Goal: Task Accomplishment & Management: Manage account settings

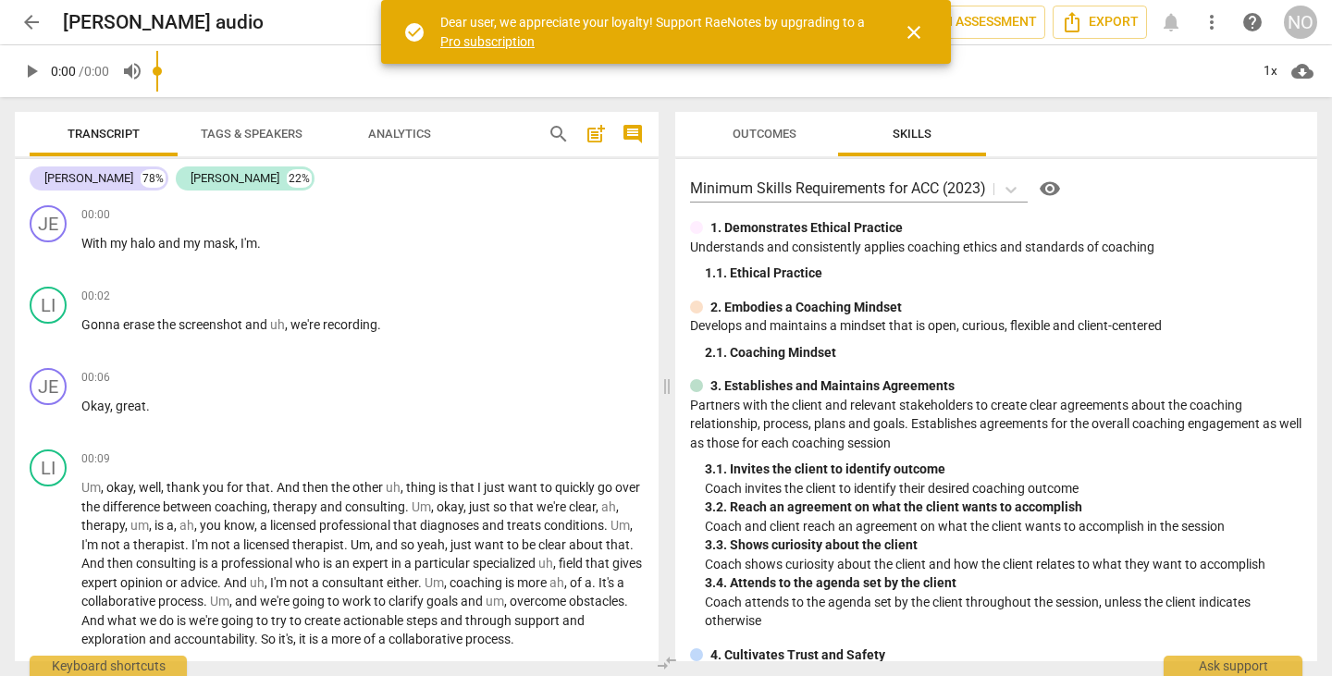
click at [28, 19] on span "arrow_back" at bounding box center [31, 22] width 22 height 22
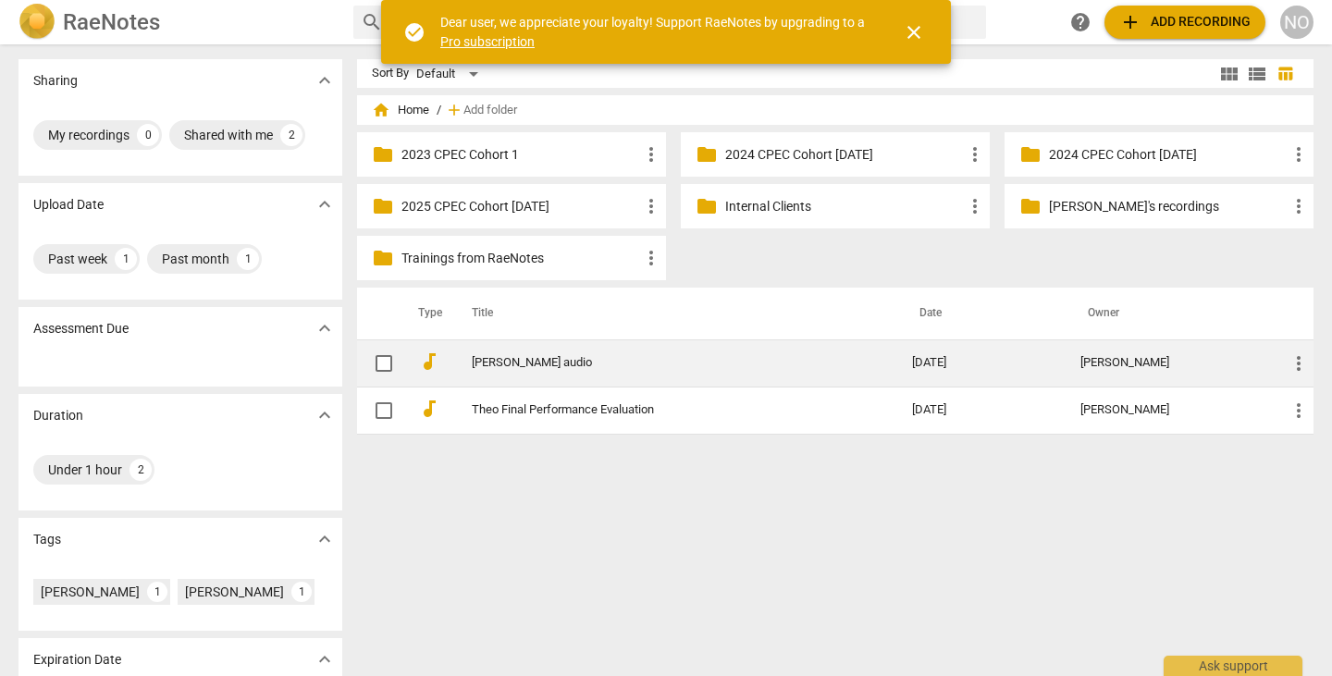
click at [1295, 357] on span "more_vert" at bounding box center [1298, 363] width 22 height 22
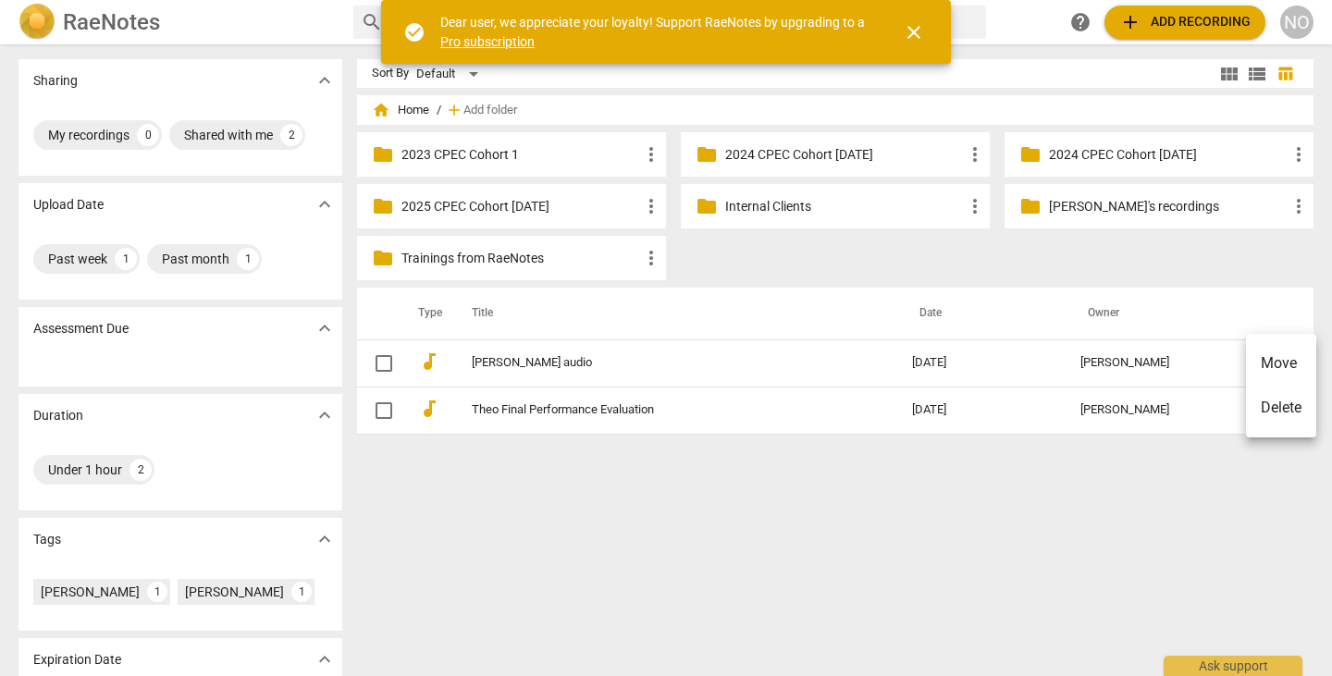
click at [1174, 359] on div at bounding box center [666, 338] width 1332 height 676
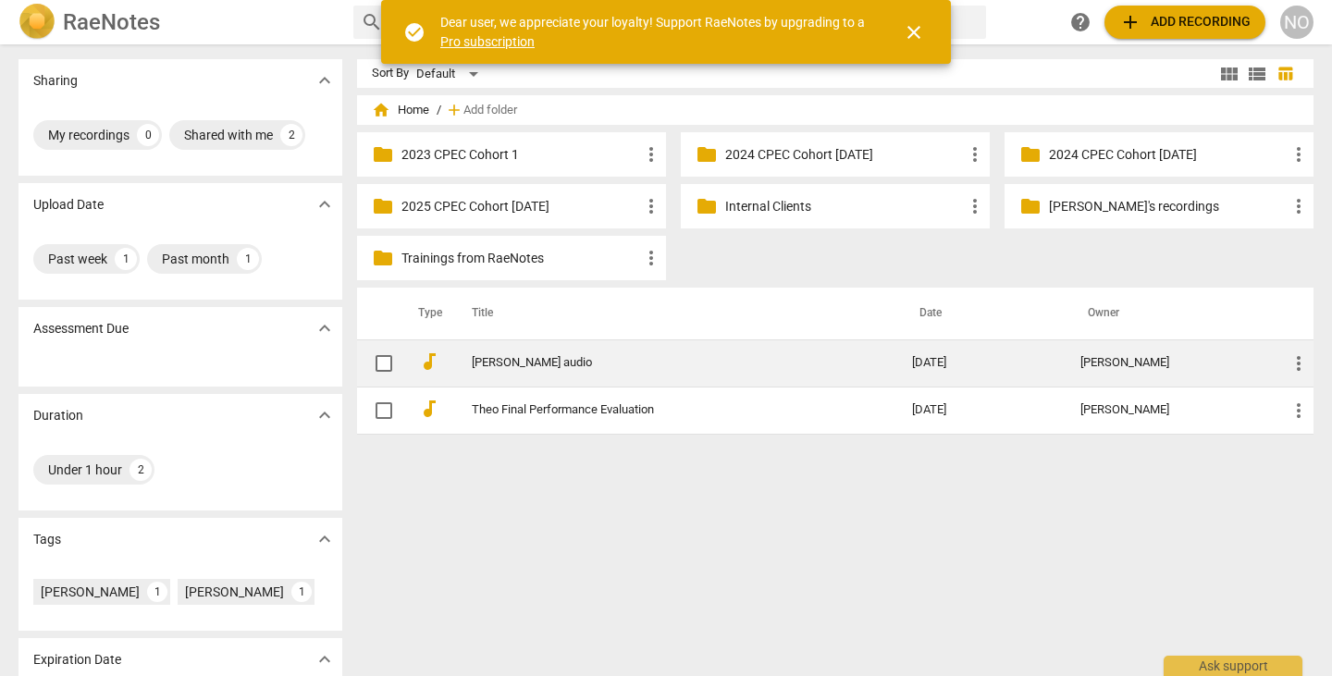
click at [1166, 365] on div "[PERSON_NAME]" at bounding box center [1169, 363] width 178 height 14
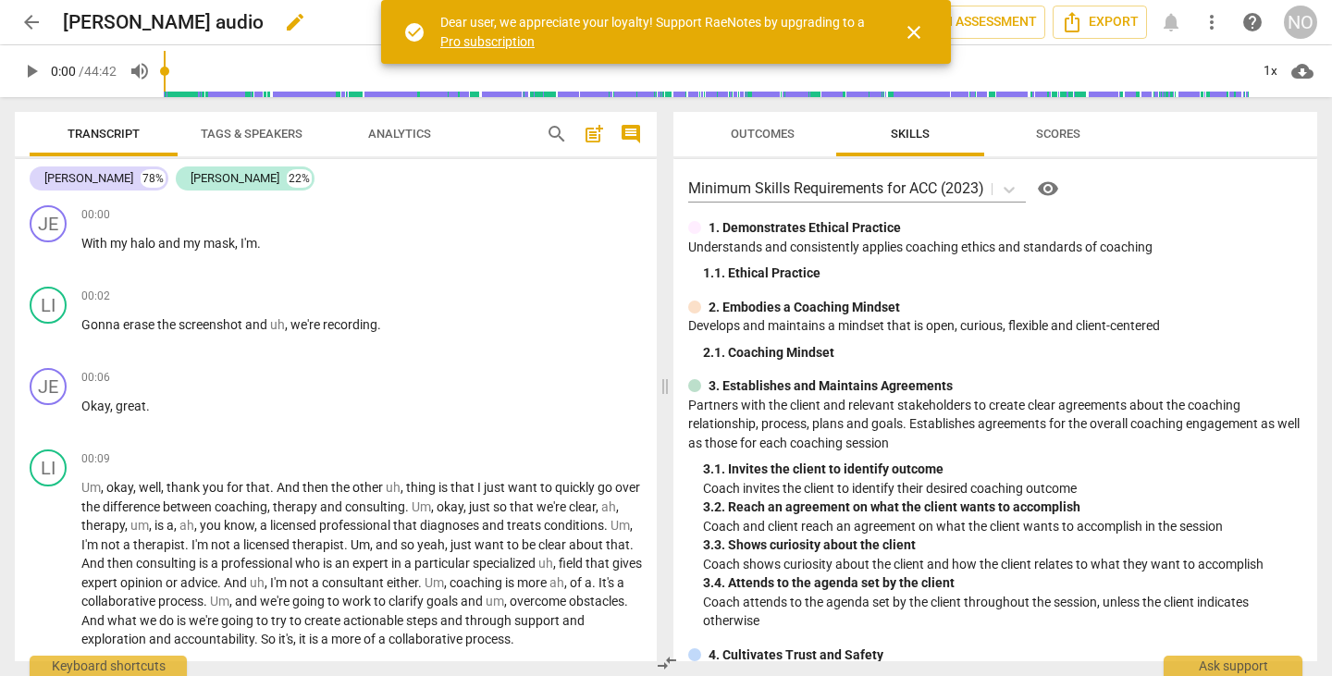
click at [64, 22] on h2 "[PERSON_NAME] audio" at bounding box center [163, 22] width 201 height 23
click at [68, 24] on h2 "[PERSON_NAME] audio" at bounding box center [163, 22] width 201 height 23
click at [920, 23] on span "close" at bounding box center [914, 32] width 22 height 22
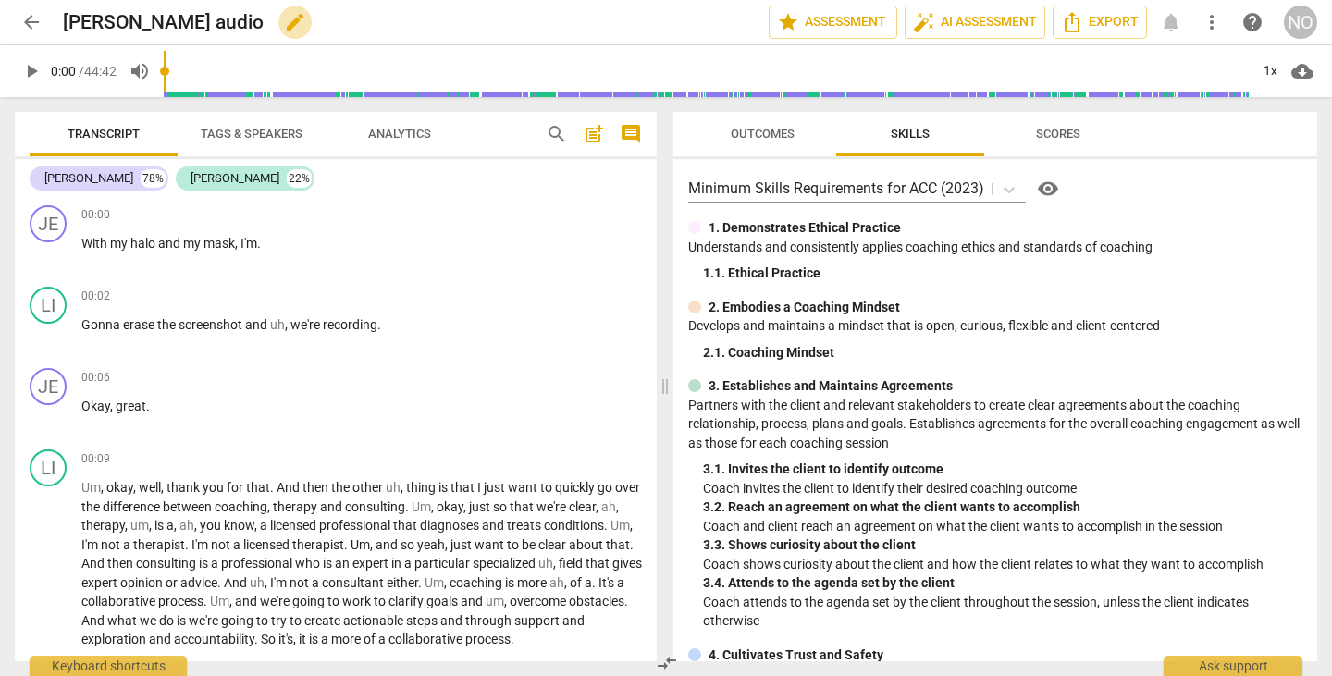
click at [284, 22] on span "edit" at bounding box center [295, 22] width 22 height 22
drag, startPoint x: 68, startPoint y: 21, endPoint x: 106, endPoint y: 2, distance: 43.4
click at [68, 21] on input "[PERSON_NAME] audio" at bounding box center [375, 22] width 624 height 35
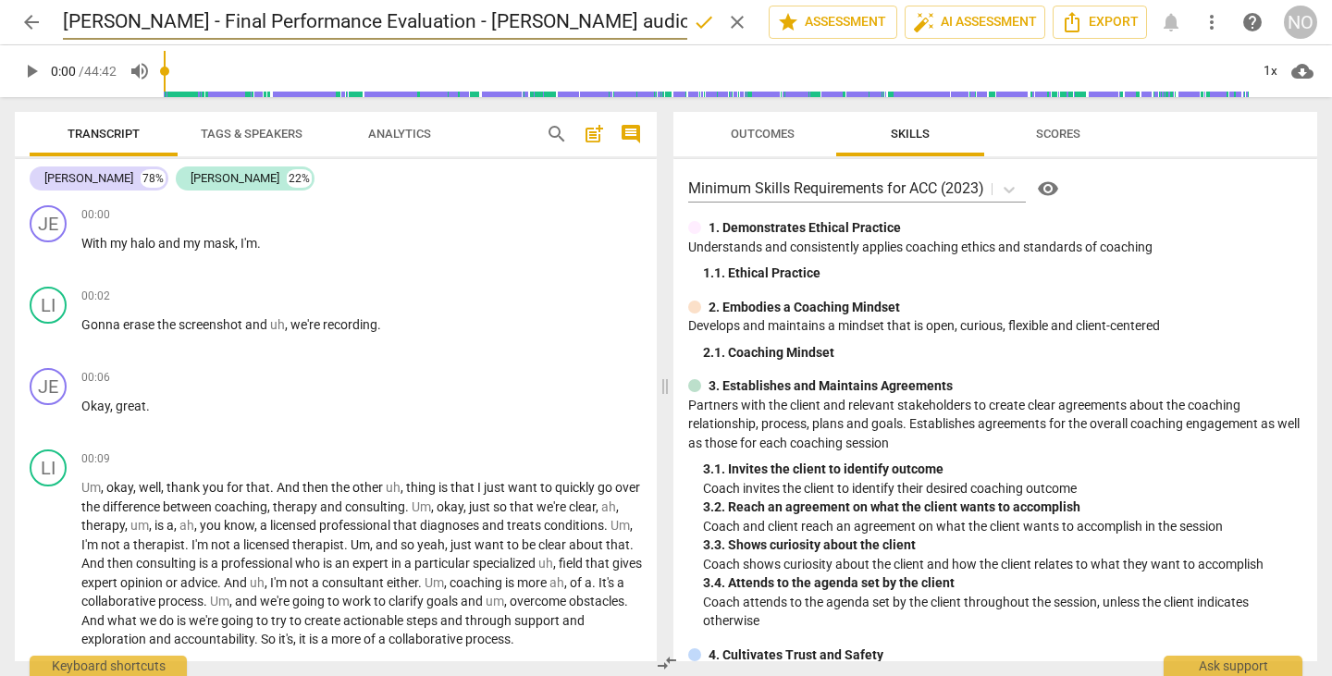
type input "[PERSON_NAME] - Final Performance Evaluation - [PERSON_NAME] audio"
click at [695, 20] on span "done" at bounding box center [704, 22] width 22 height 22
click at [38, 18] on span "arrow_back" at bounding box center [31, 22] width 22 height 22
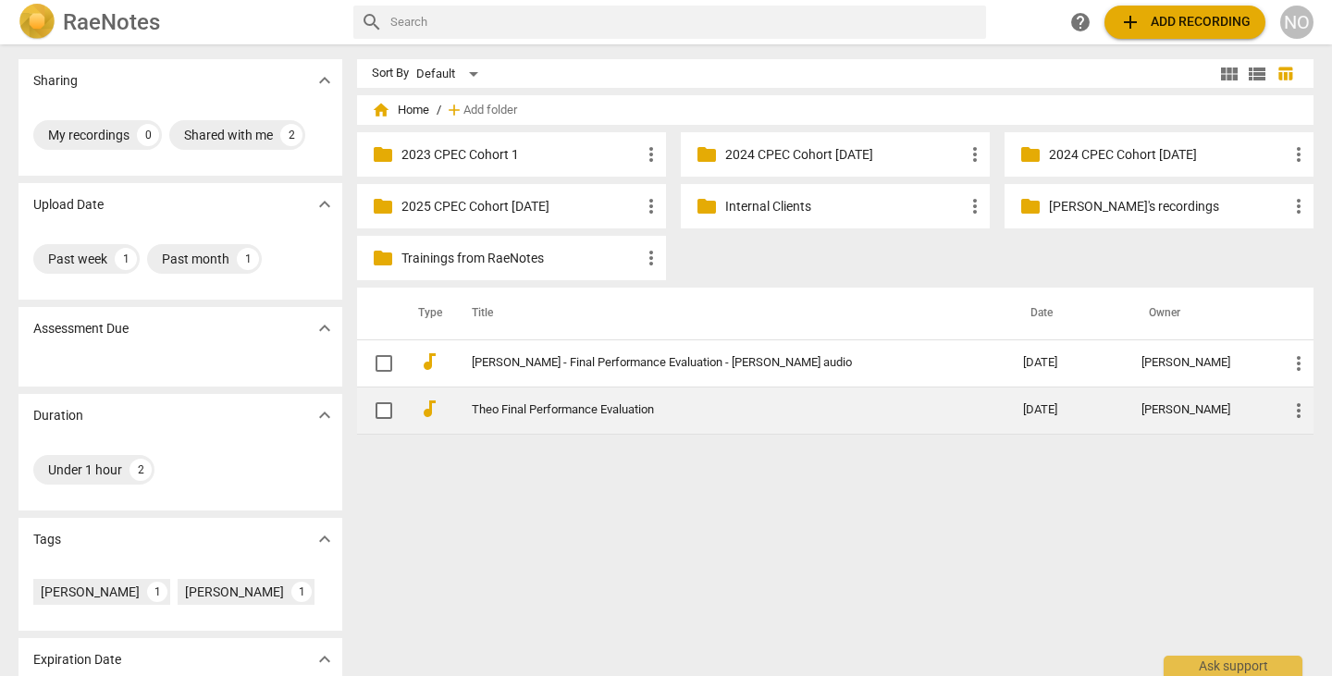
click at [621, 411] on link "Theo Final Performance Evaluation" at bounding box center [714, 410] width 485 height 14
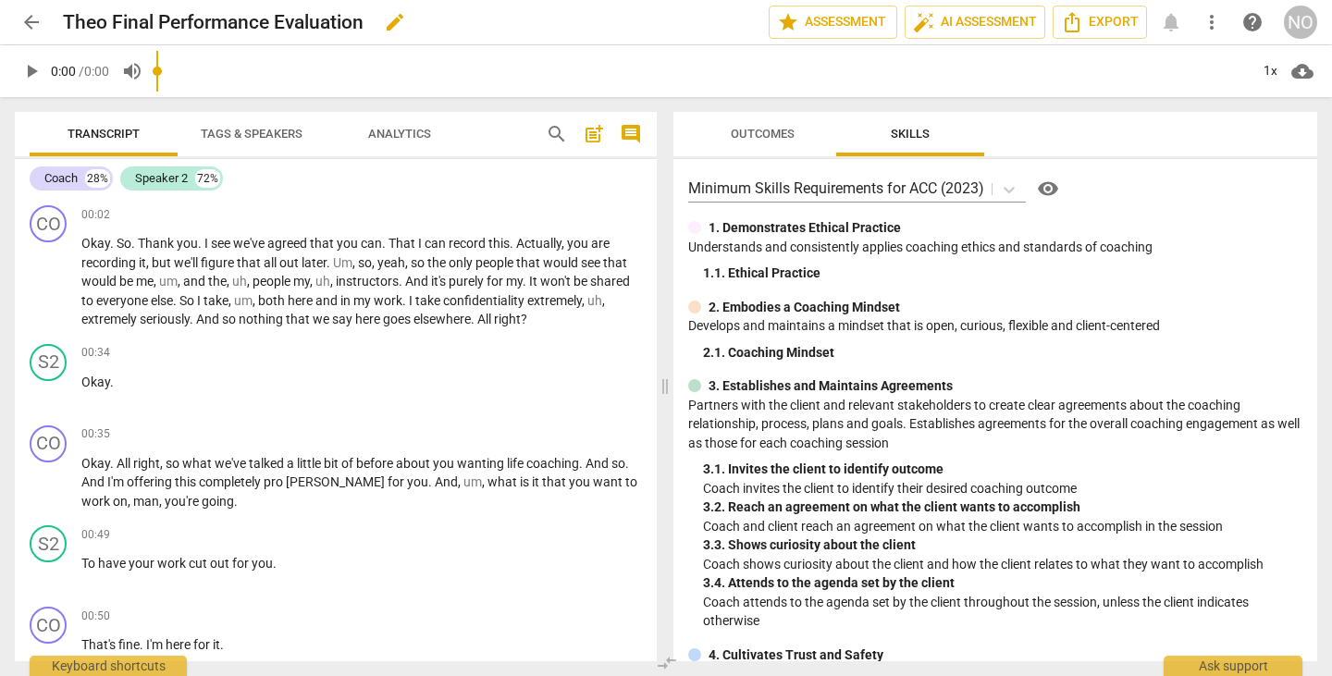
click at [402, 17] on span "edit" at bounding box center [395, 22] width 22 height 22
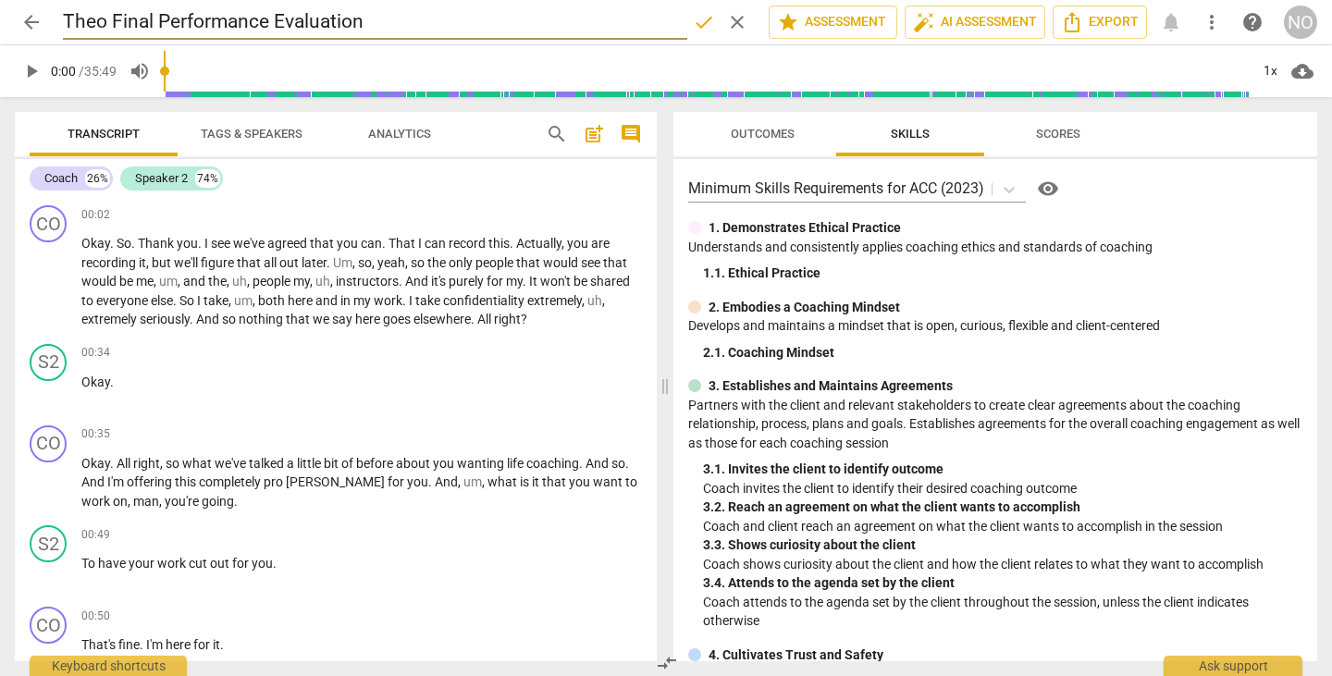
click at [116, 21] on input "Theo Final Performance Evaluation" at bounding box center [375, 22] width 624 height 35
type input "Theo - Final Performance Evaluation"
click at [697, 16] on span "done" at bounding box center [704, 22] width 22 height 22
